Goal: Answer question/provide support

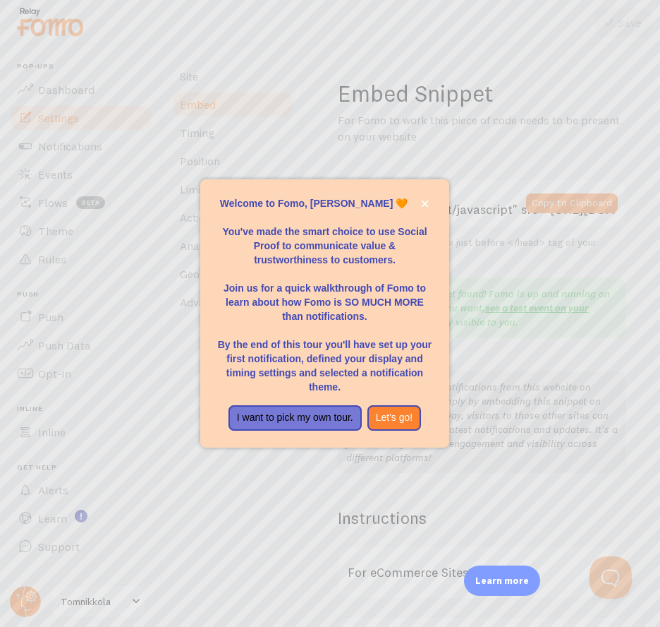
scroll to position [8, 0]
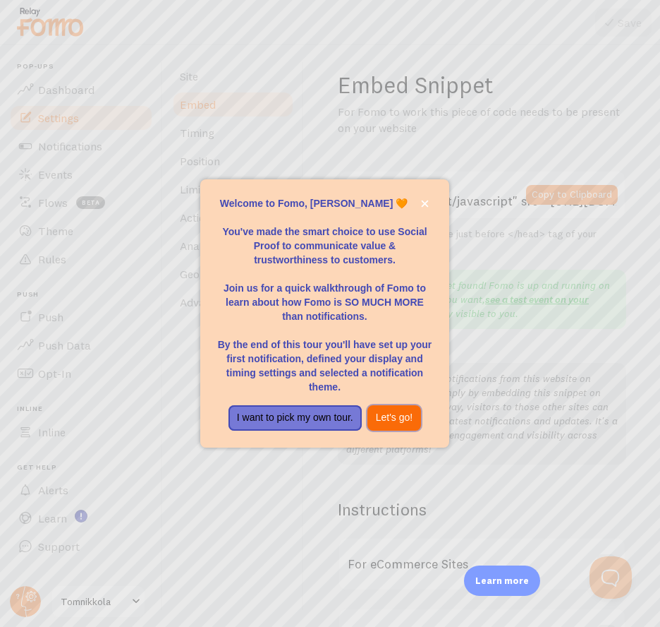
click at [392, 421] on button "Let's go!" at bounding box center [395, 417] width 54 height 25
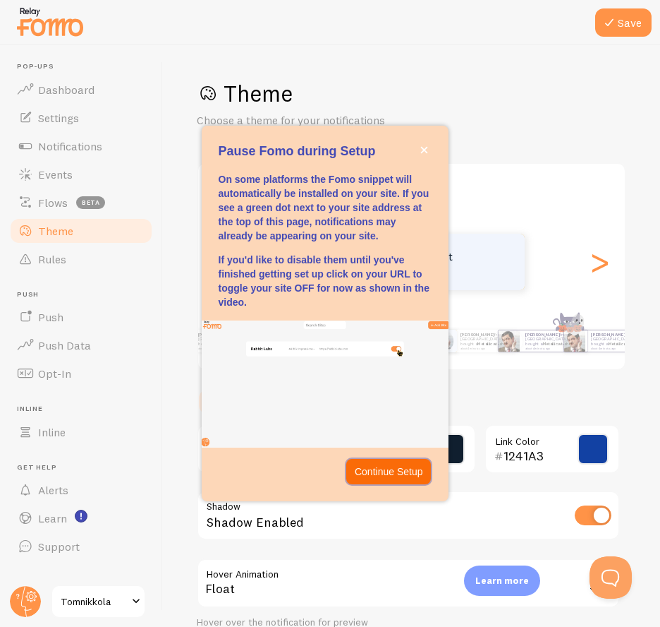
click at [394, 477] on p "Continue Setup" at bounding box center [389, 471] width 68 height 14
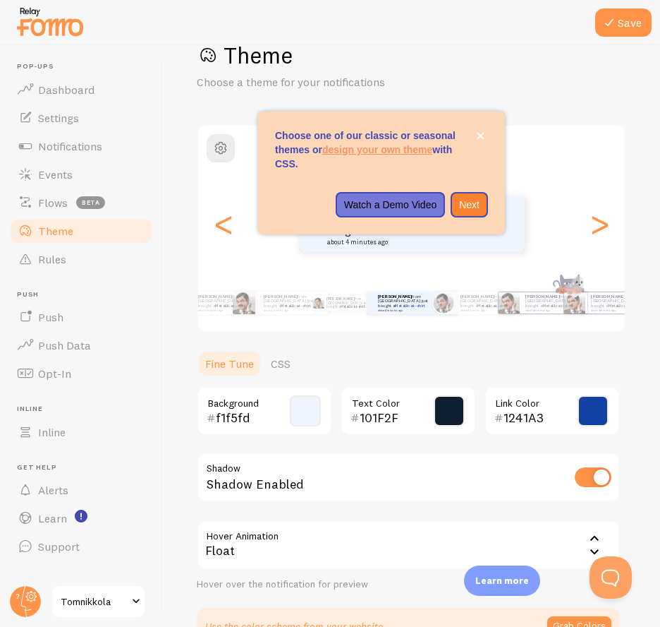
scroll to position [66, 0]
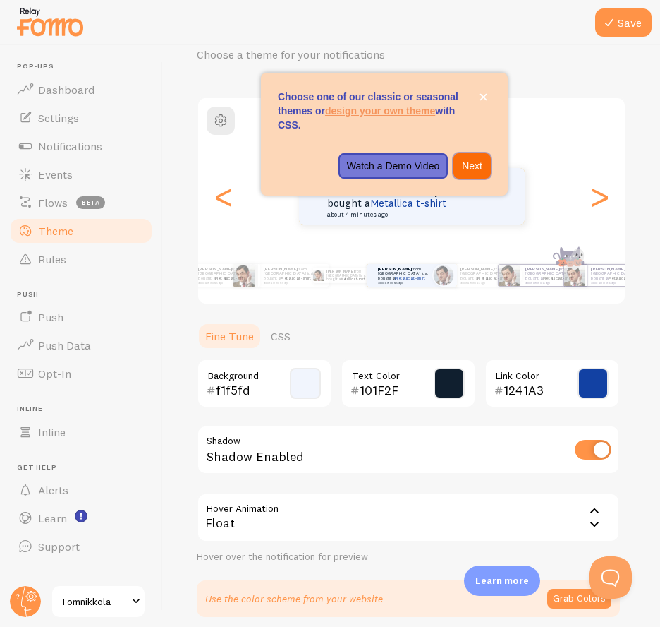
click at [475, 176] on button "Next" at bounding box center [472, 165] width 37 height 25
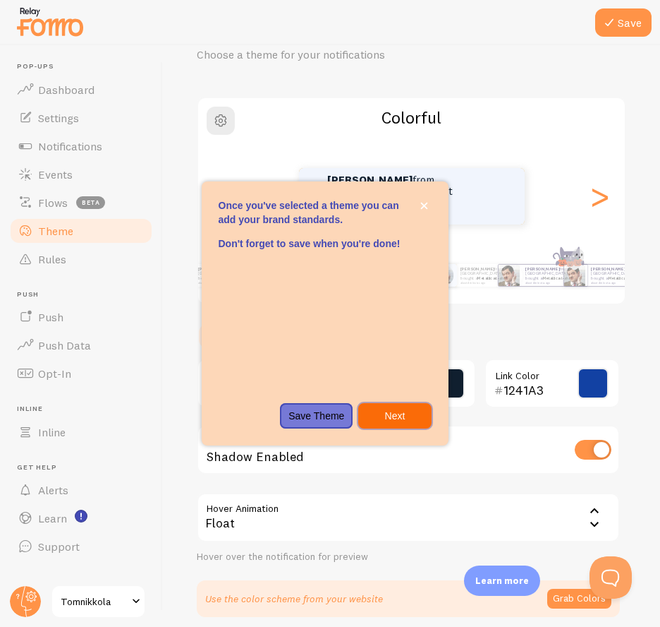
click at [406, 420] on p "Next" at bounding box center [395, 416] width 56 height 14
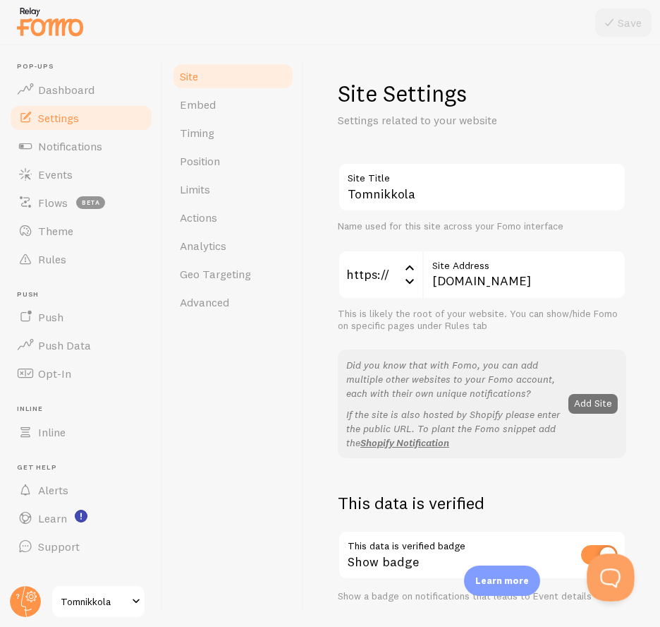
click at [610, 571] on button "Open Beacon popover" at bounding box center [608, 574] width 42 height 42
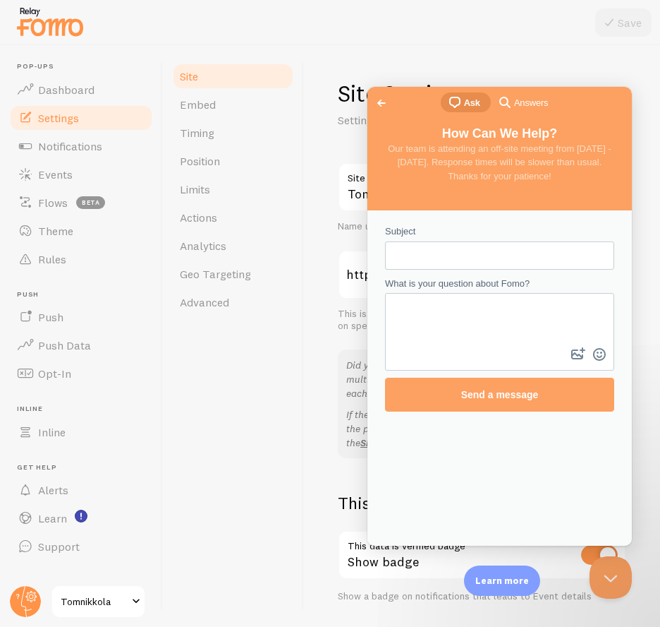
click at [531, 99] on span "Answers" at bounding box center [531, 103] width 34 height 14
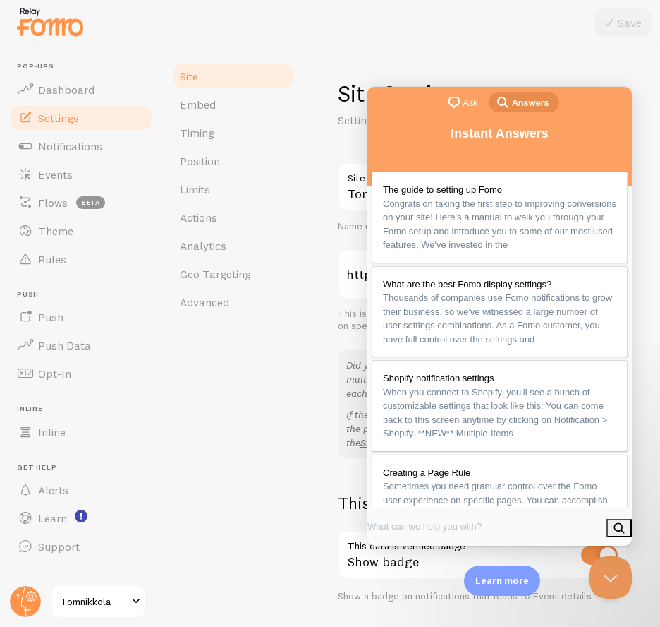
click at [465, 109] on span "Ask" at bounding box center [471, 103] width 15 height 14
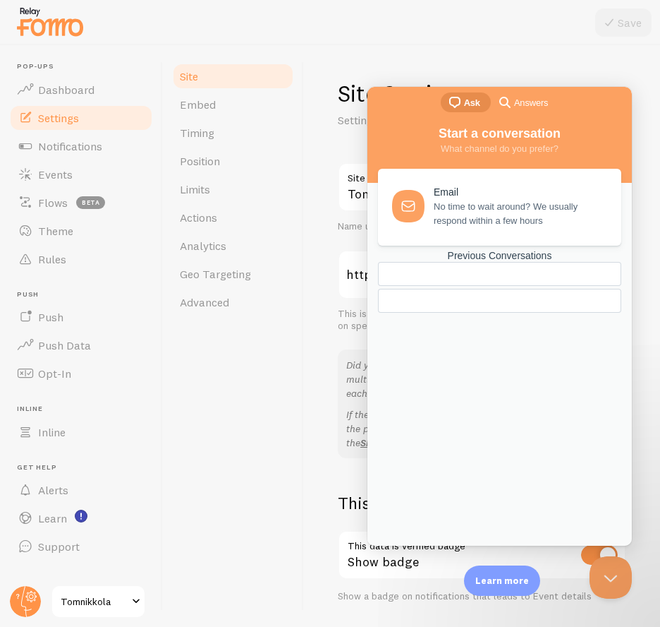
click at [537, 23] on div at bounding box center [330, 22] width 660 height 45
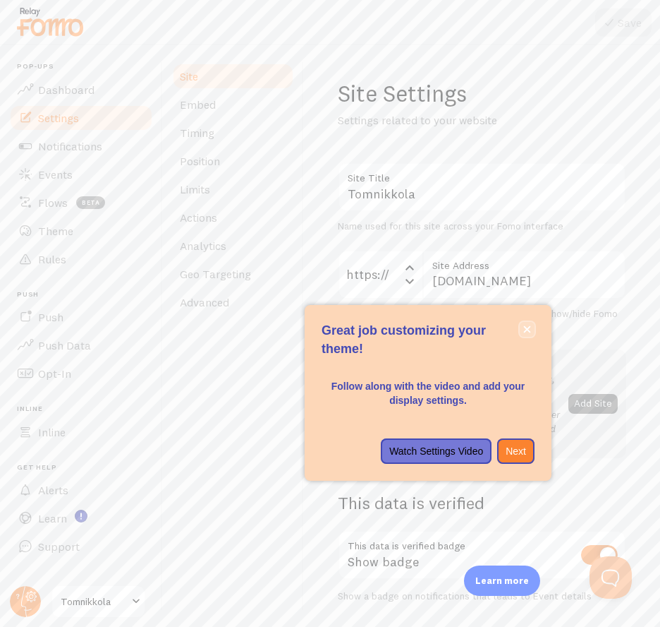
click at [528, 329] on icon "close," at bounding box center [527, 329] width 7 height 7
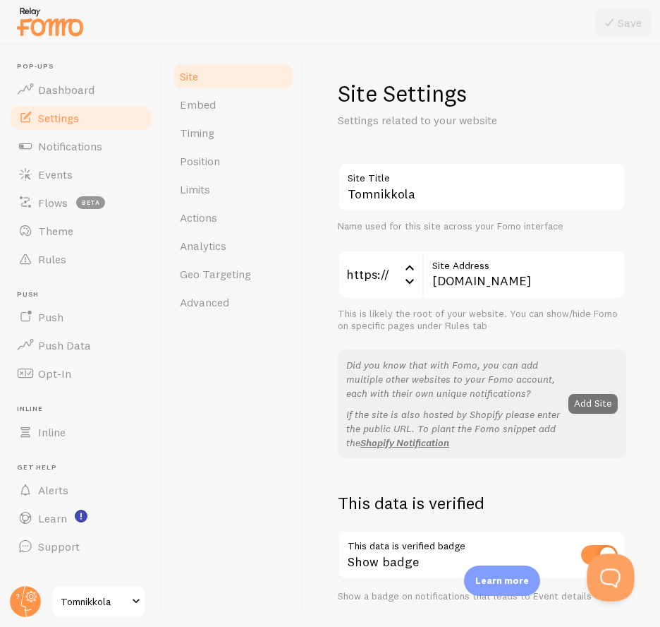
click at [599, 567] on button "Open Beacon popover" at bounding box center [608, 574] width 42 height 42
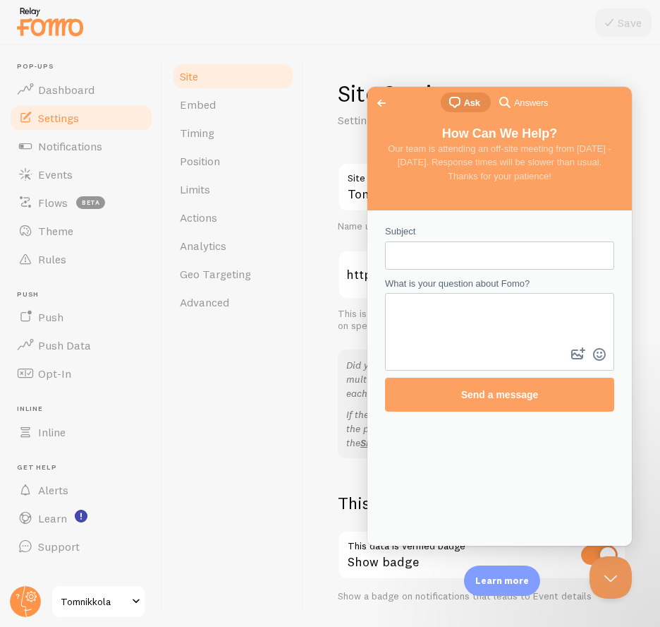
click at [374, 99] on span "Go back" at bounding box center [381, 103] width 17 height 17
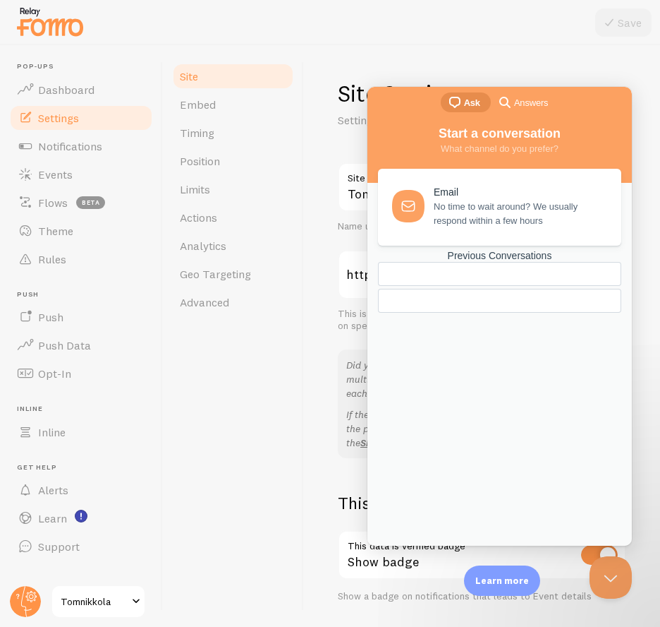
click at [495, 262] on div "Previous Conversations" at bounding box center [499, 256] width 243 height 12
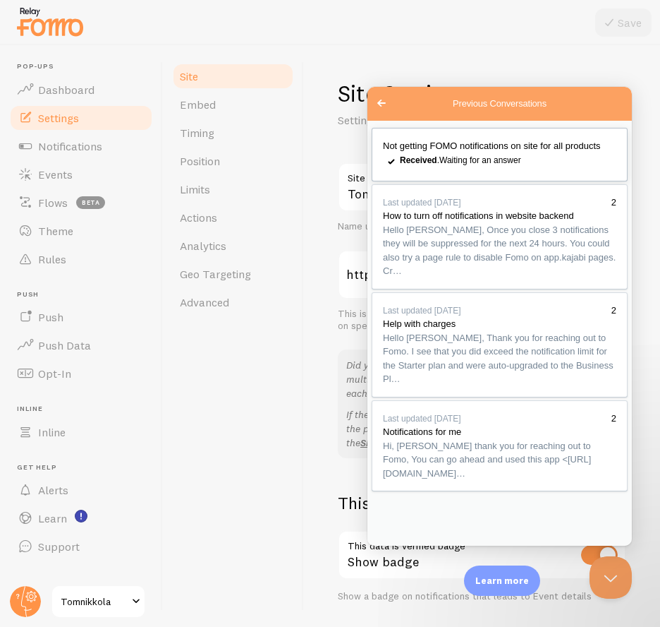
click at [483, 153] on div "Not getting FOMO notifications on site for all products" at bounding box center [500, 146] width 234 height 14
click at [311, 290] on div "Site Settings Settings related to your website Tomnikkola Site Title Name used …" at bounding box center [482, 335] width 356 height 581
click at [397, 552] on button "Close" at bounding box center [383, 561] width 25 height 18
click at [200, 110] on span "Embed" at bounding box center [198, 104] width 36 height 14
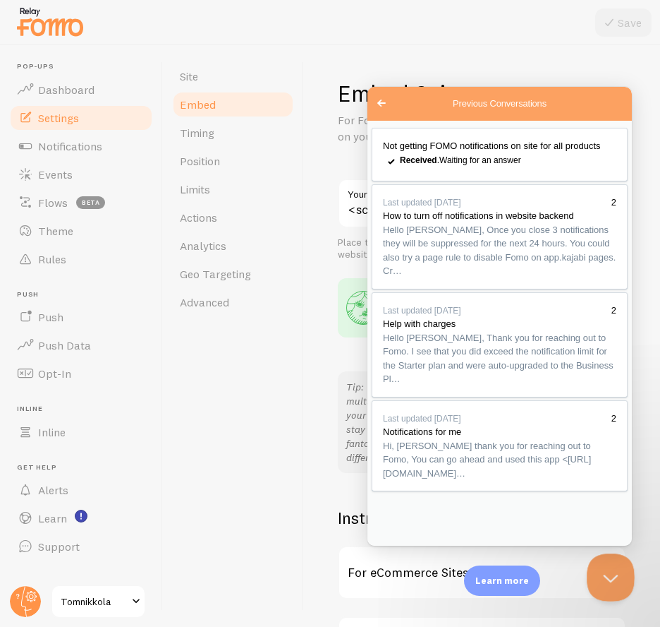
click at [607, 562] on button "Close Beacon popover" at bounding box center [608, 574] width 42 height 42
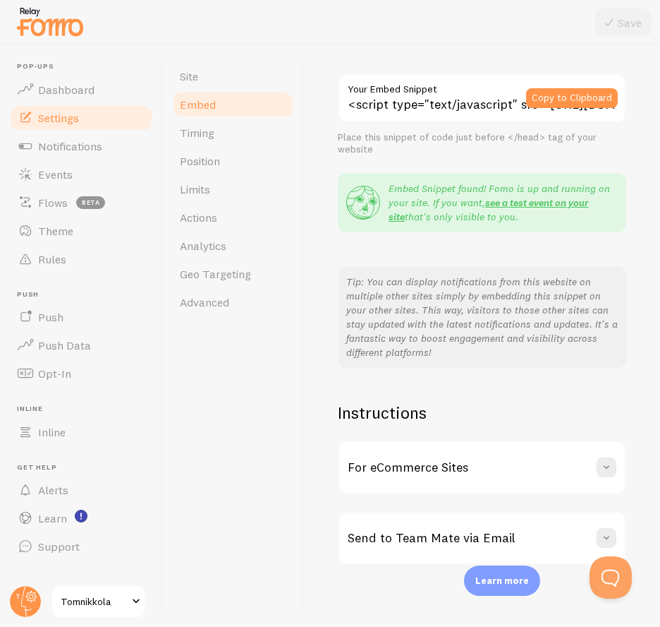
scroll to position [110, 0]
